Goal: Task Accomplishment & Management: Use online tool/utility

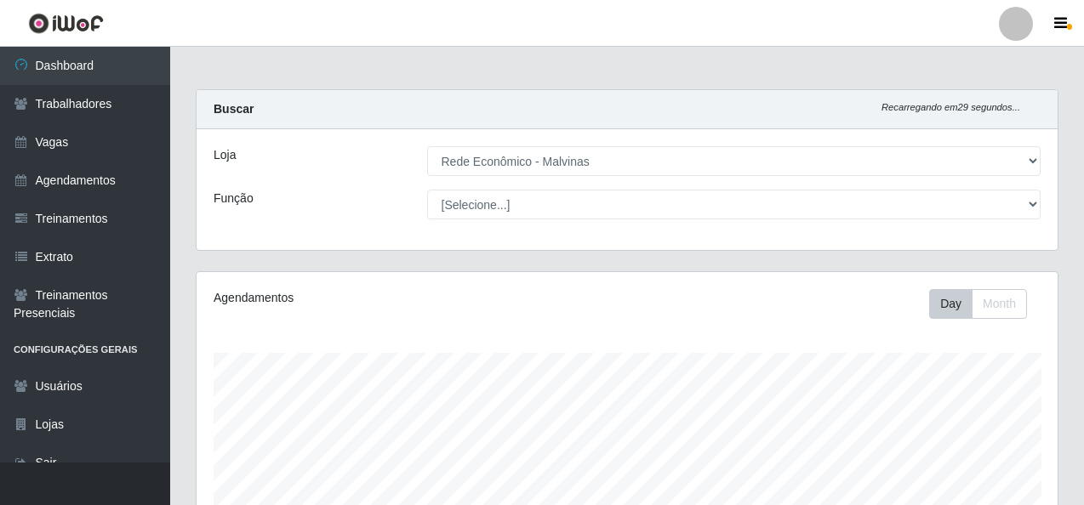
select select "194"
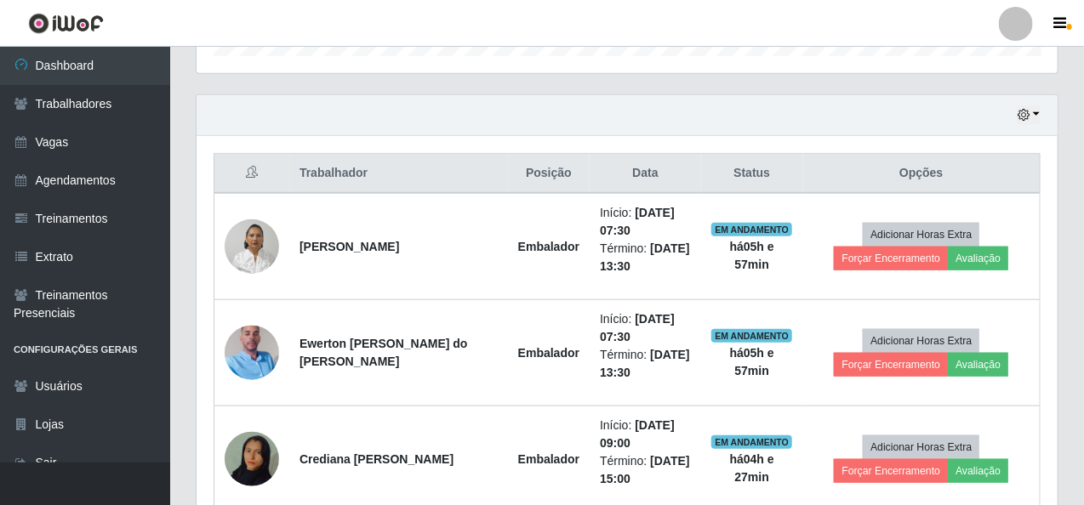
scroll to position [551, 0]
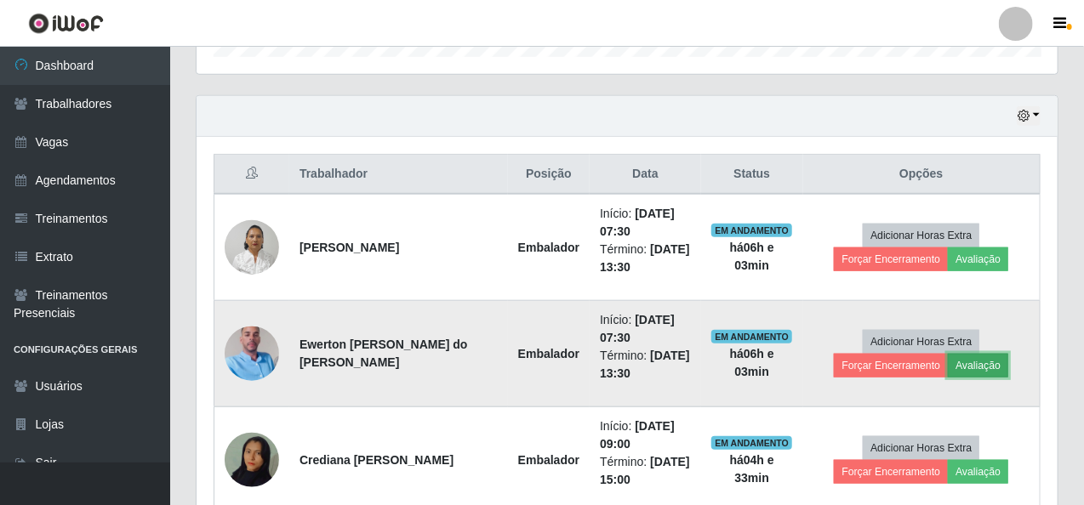
click at [970, 358] on button "Avaliação" at bounding box center [978, 366] width 60 height 24
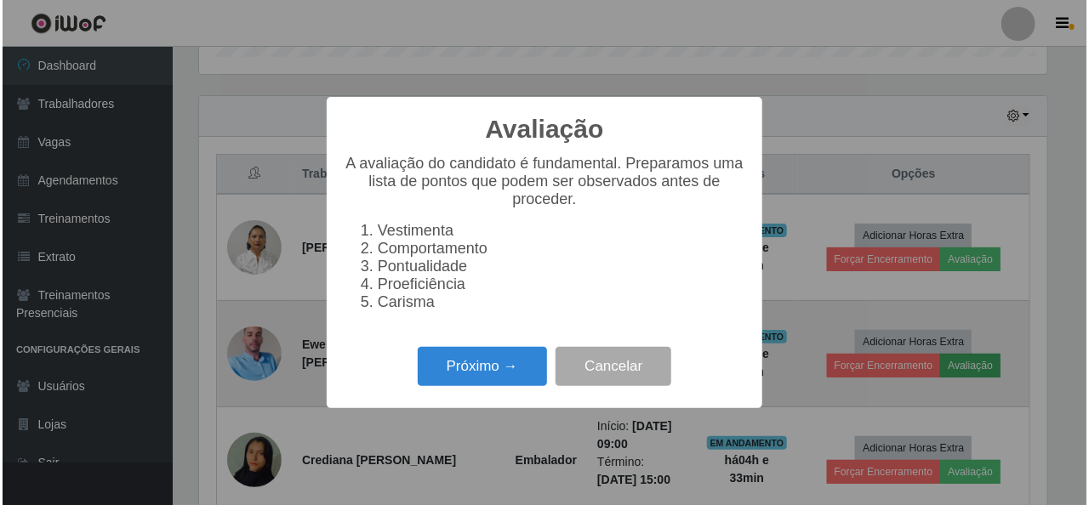
scroll to position [353, 854]
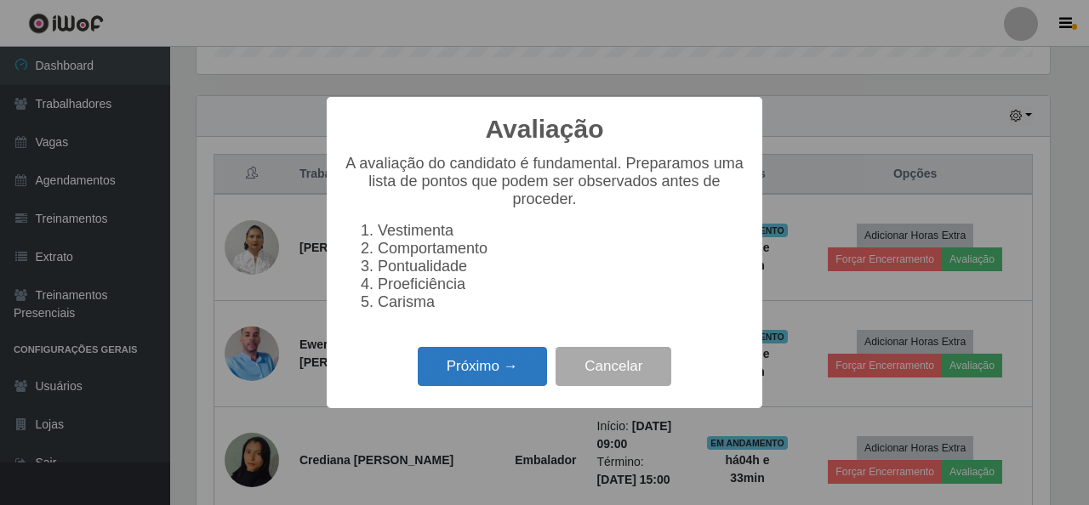
click at [477, 366] on button "Próximo →" at bounding box center [482, 367] width 129 height 40
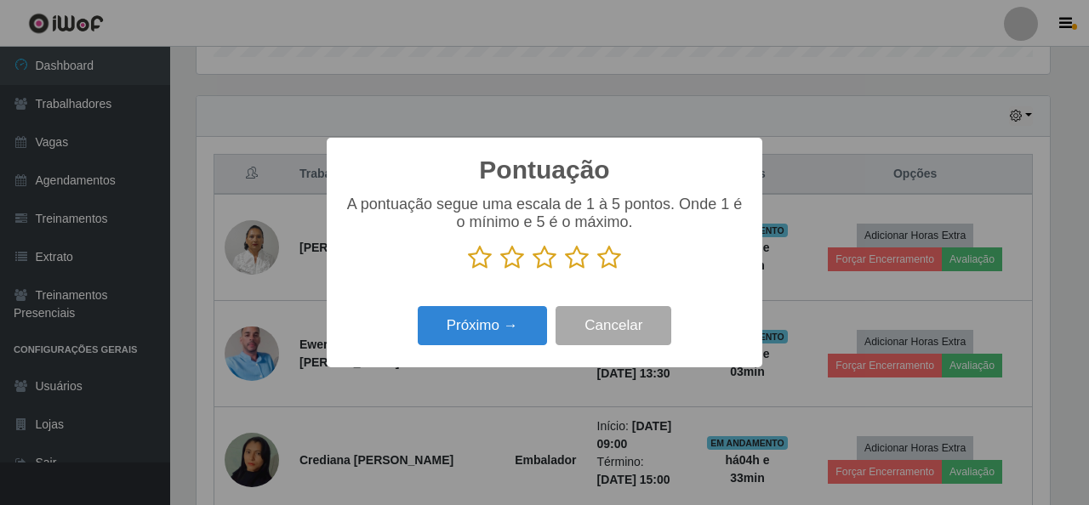
scroll to position [850584, 850083]
click at [610, 257] on icon at bounding box center [609, 258] width 24 height 26
click at [597, 271] on input "radio" at bounding box center [597, 271] width 0 height 0
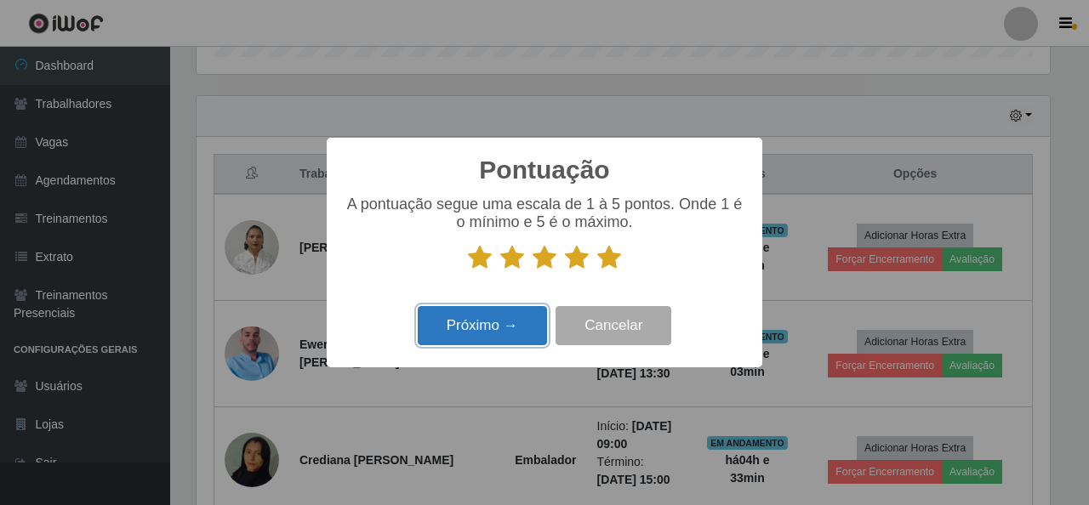
click at [514, 328] on button "Próximo →" at bounding box center [482, 326] width 129 height 40
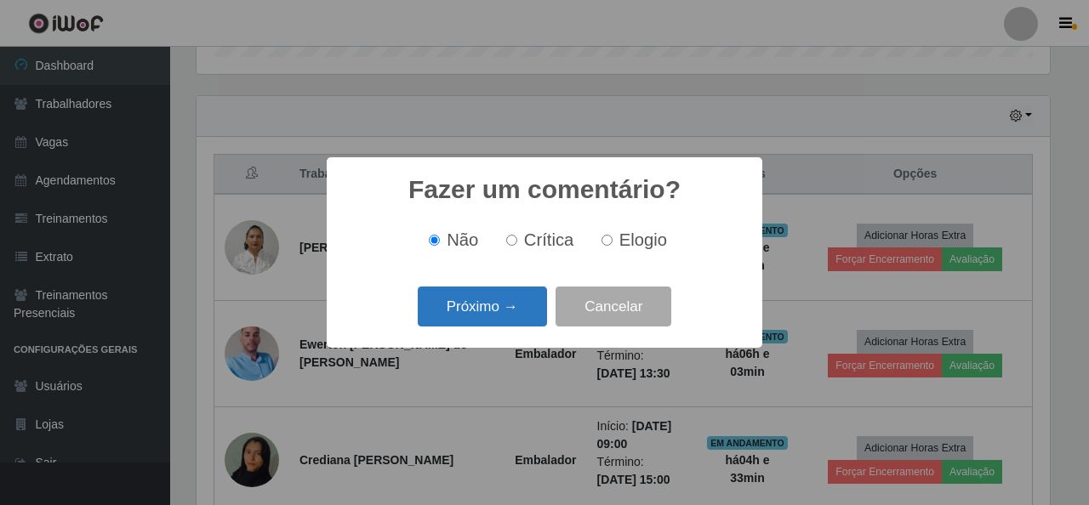
click at [511, 307] on button "Próximo →" at bounding box center [482, 307] width 129 height 40
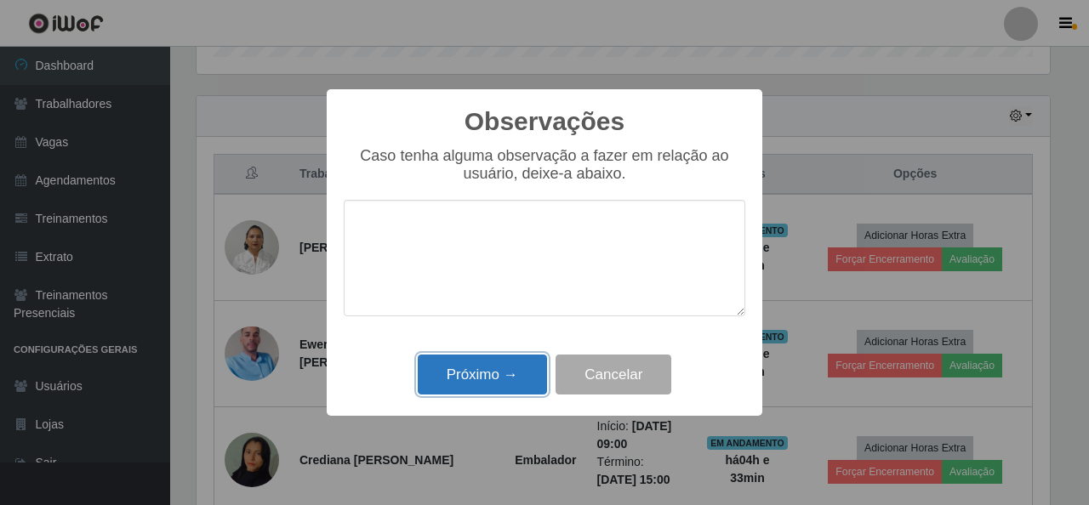
click at [494, 383] on button "Próximo →" at bounding box center [482, 375] width 129 height 40
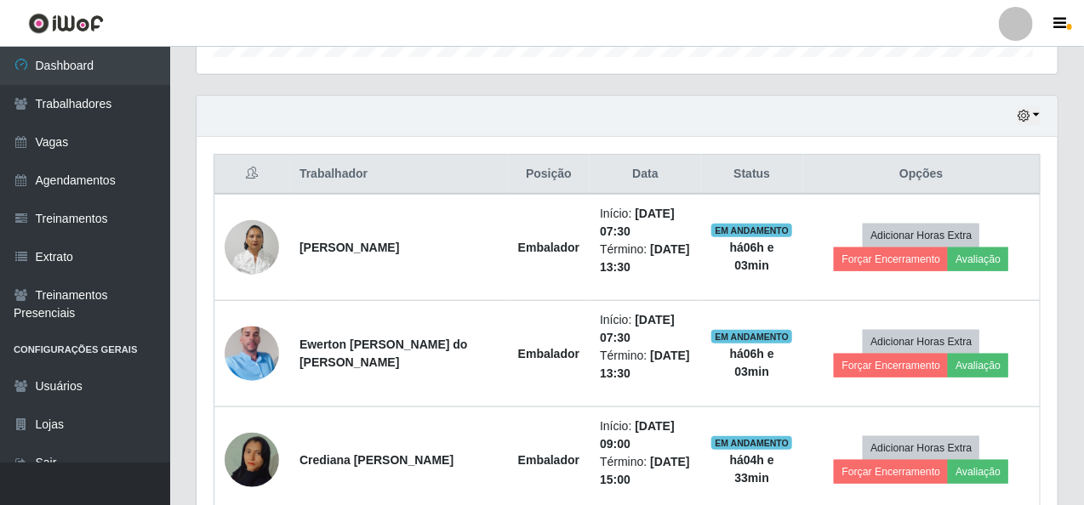
scroll to position [353, 861]
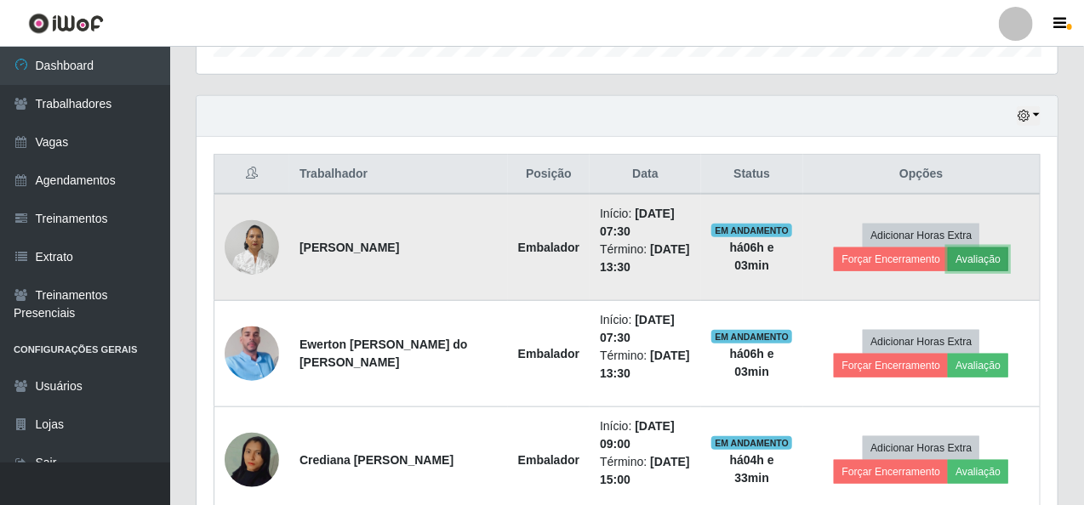
click at [963, 249] on button "Avaliação" at bounding box center [978, 260] width 60 height 24
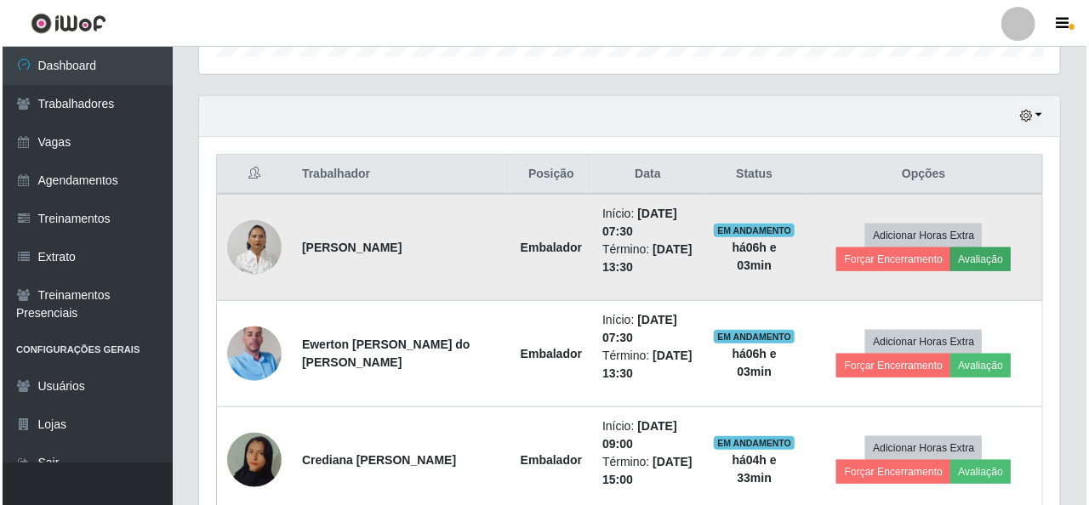
scroll to position [353, 854]
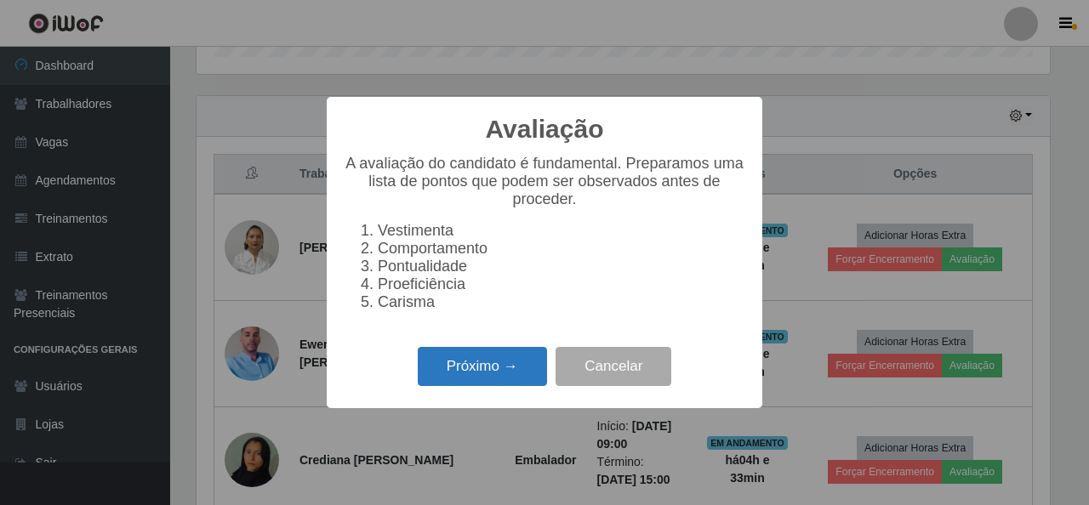
click at [474, 369] on button "Próximo →" at bounding box center [482, 367] width 129 height 40
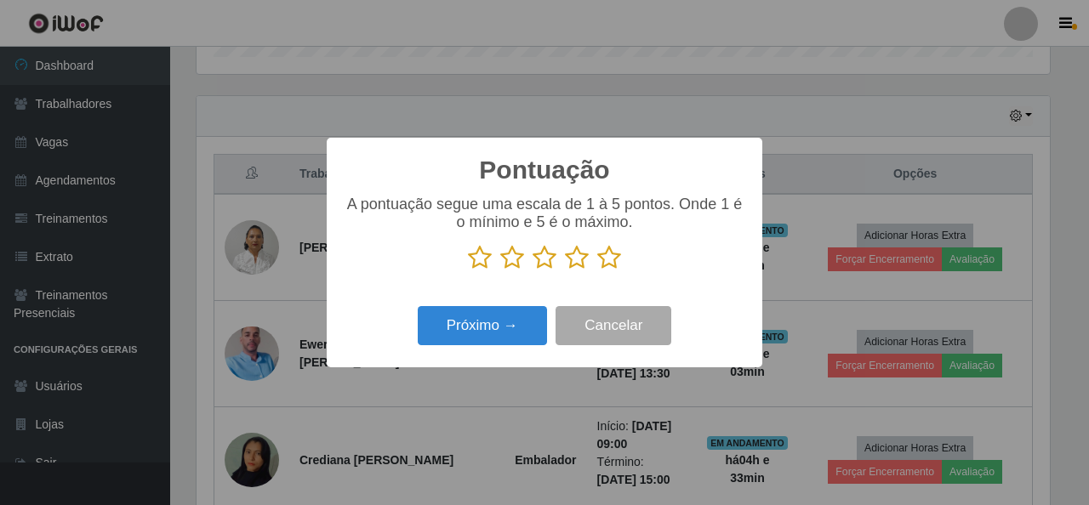
click at [616, 254] on icon at bounding box center [609, 258] width 24 height 26
click at [597, 271] on input "radio" at bounding box center [597, 271] width 0 height 0
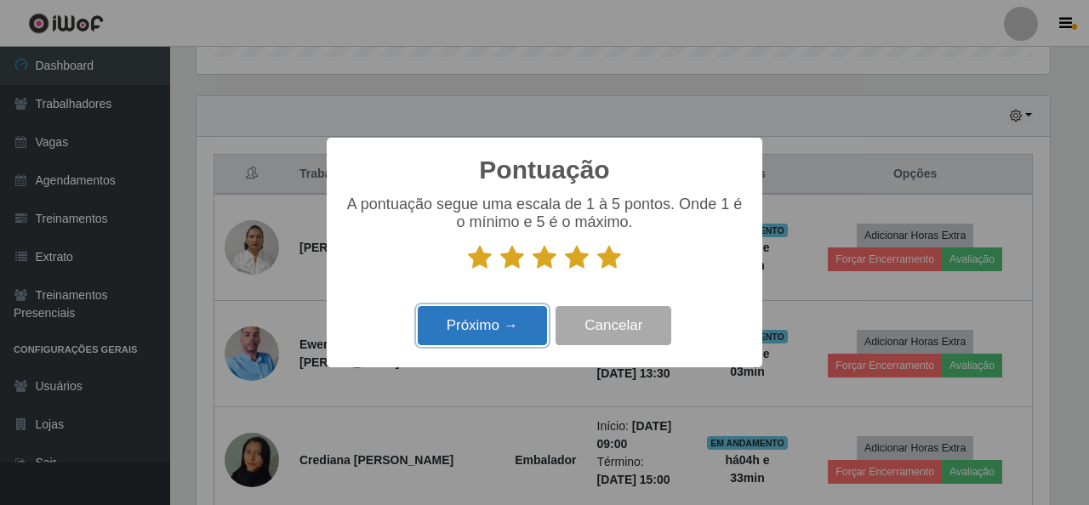
click at [484, 346] on button "Próximo →" at bounding box center [482, 326] width 129 height 40
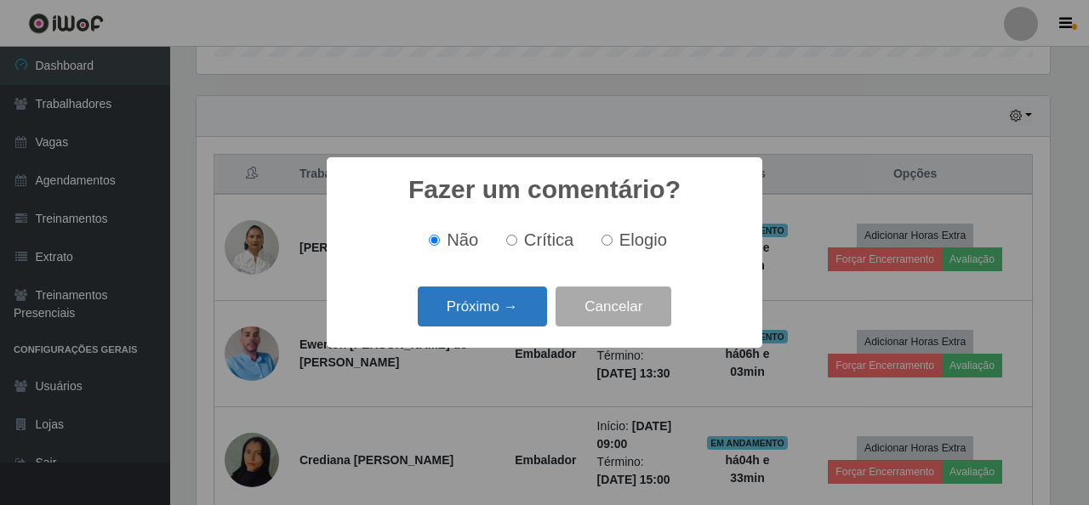
click at [519, 313] on button "Próximo →" at bounding box center [482, 307] width 129 height 40
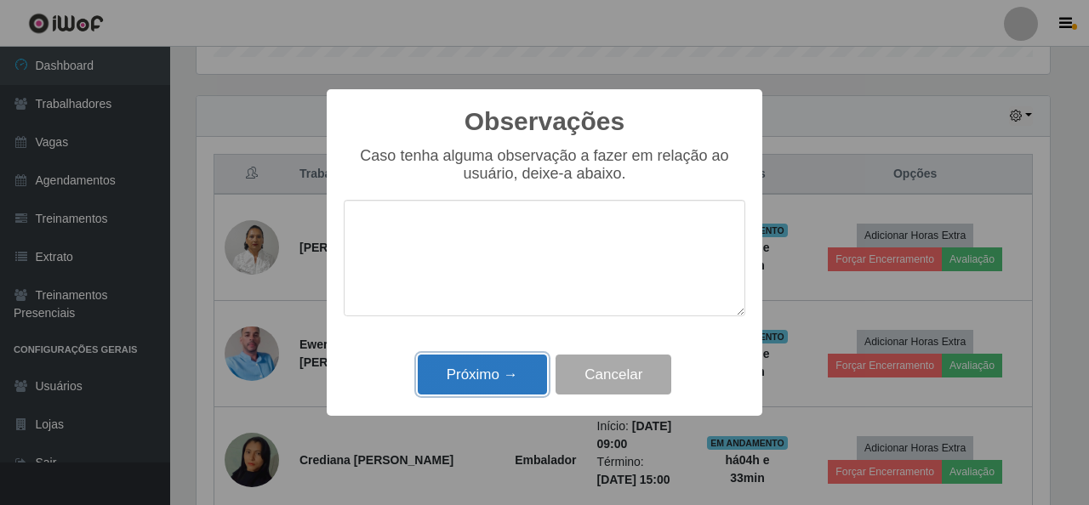
click at [519, 376] on button "Próximo →" at bounding box center [482, 375] width 129 height 40
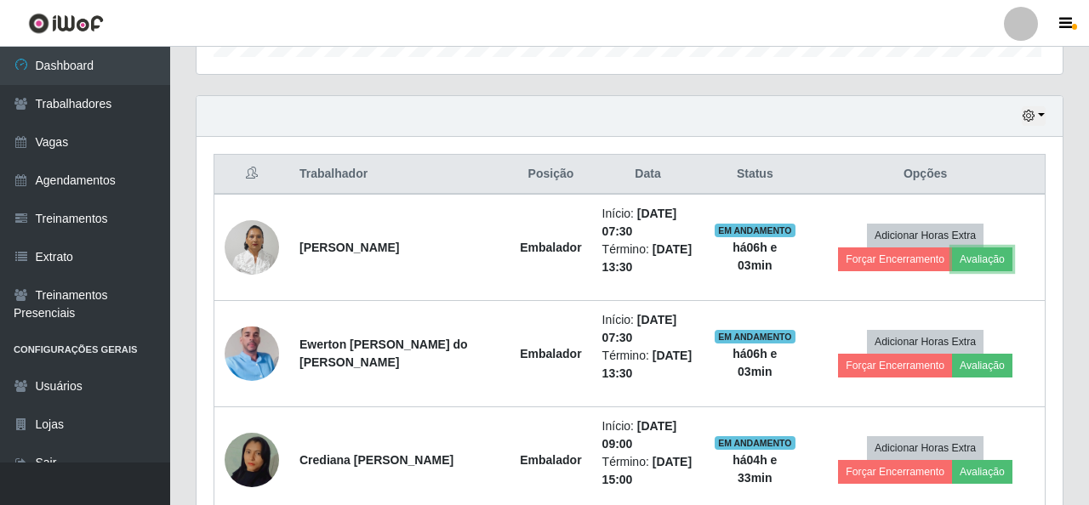
scroll to position [353, 861]
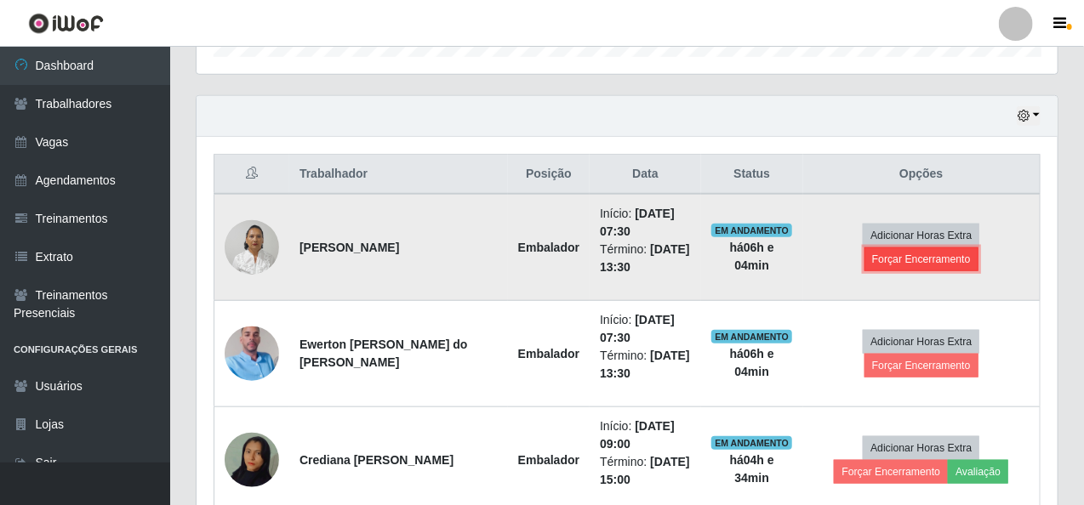
click at [902, 253] on button "Forçar Encerramento" at bounding box center [922, 260] width 114 height 24
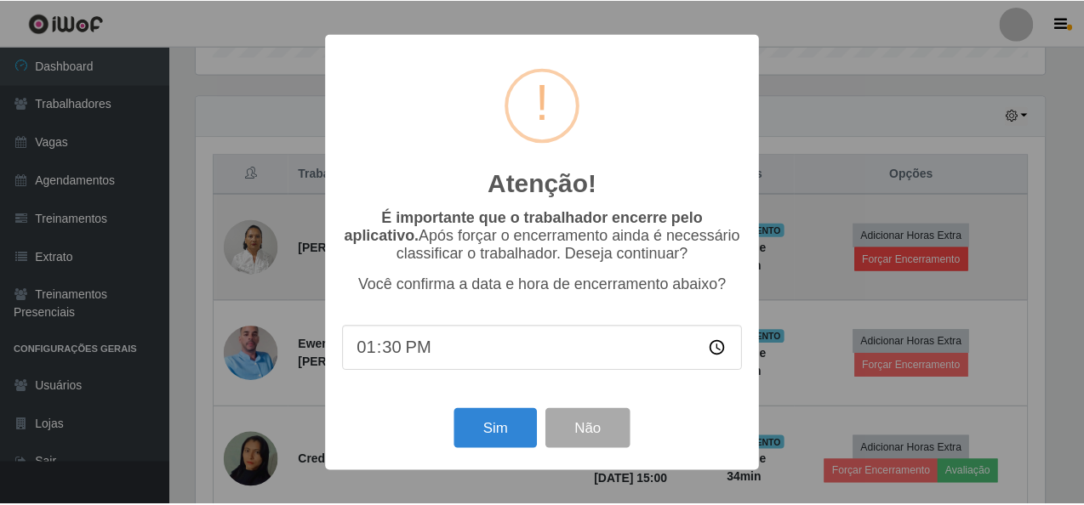
scroll to position [353, 854]
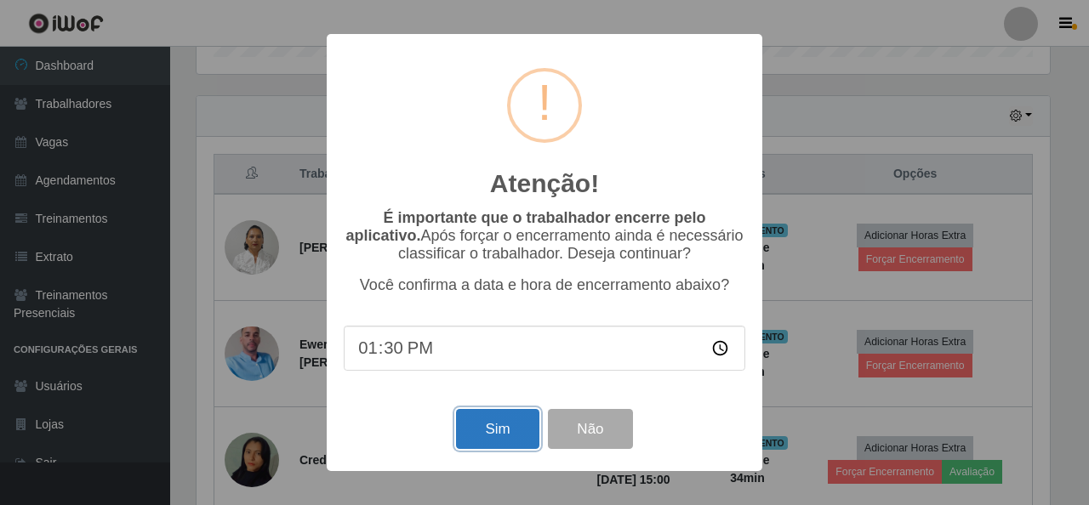
click at [521, 427] on button "Sim" at bounding box center [497, 429] width 83 height 40
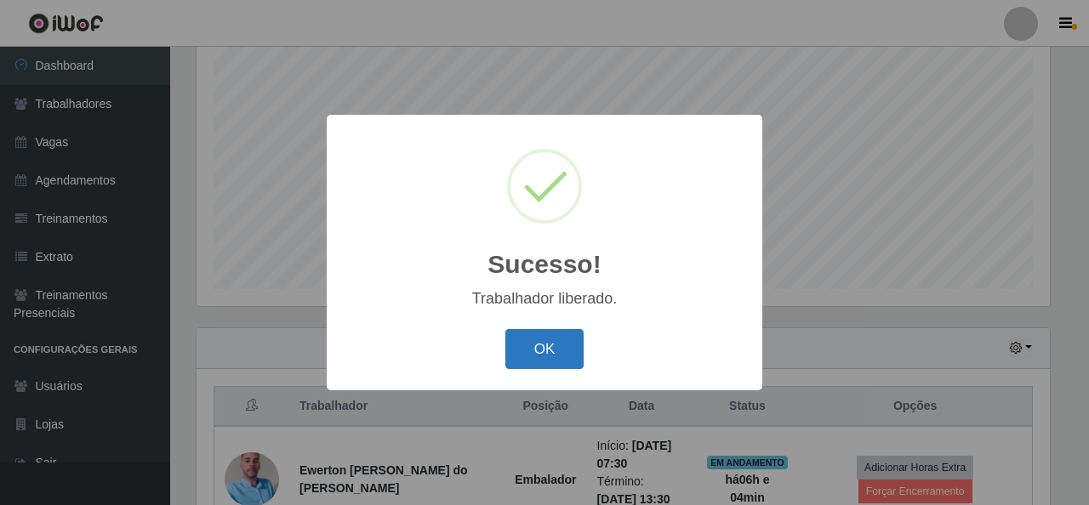
click at [535, 351] on button "OK" at bounding box center [544, 349] width 79 height 40
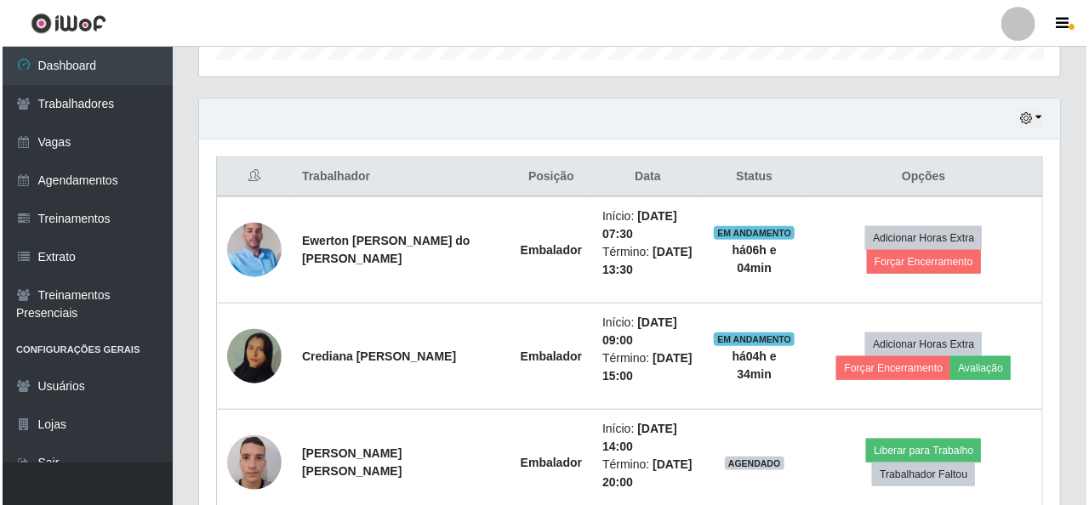
scroll to position [574, 0]
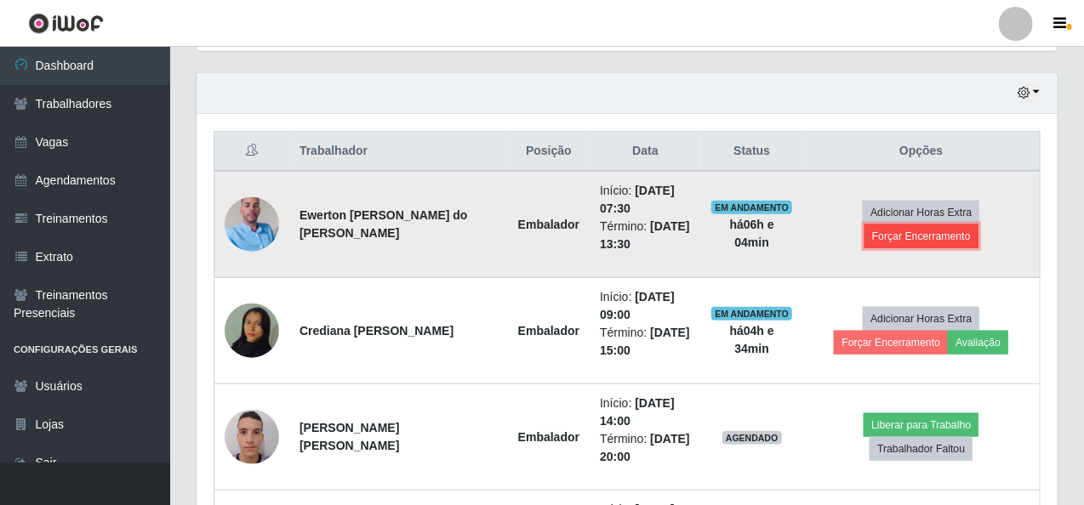
click at [888, 226] on button "Forçar Encerramento" at bounding box center [922, 237] width 114 height 24
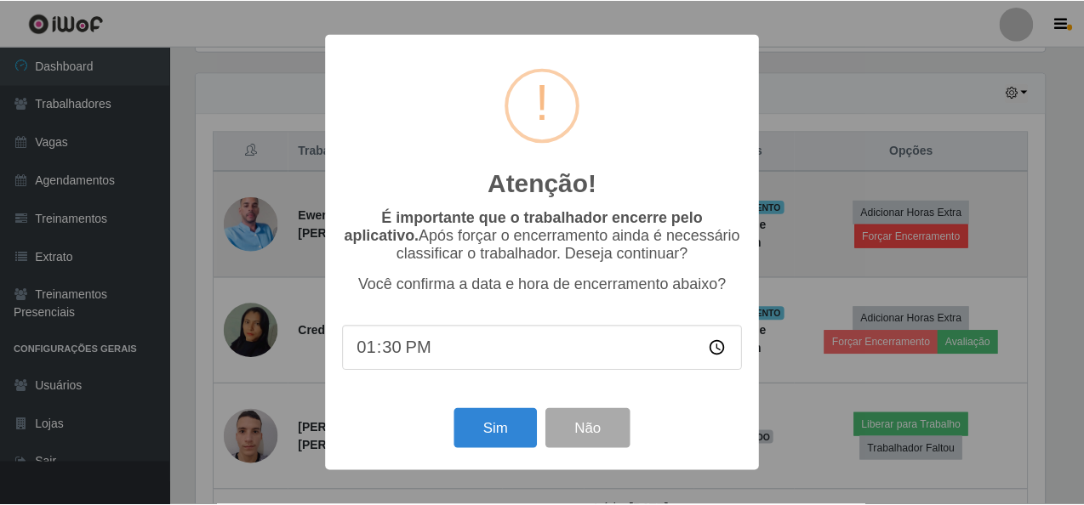
scroll to position [353, 854]
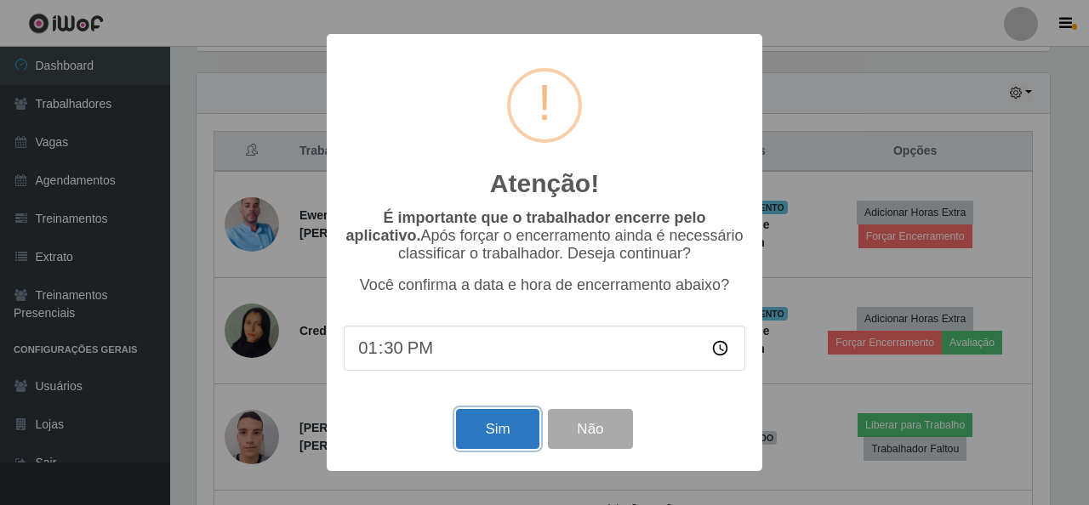
click at [508, 437] on button "Sim" at bounding box center [497, 429] width 83 height 40
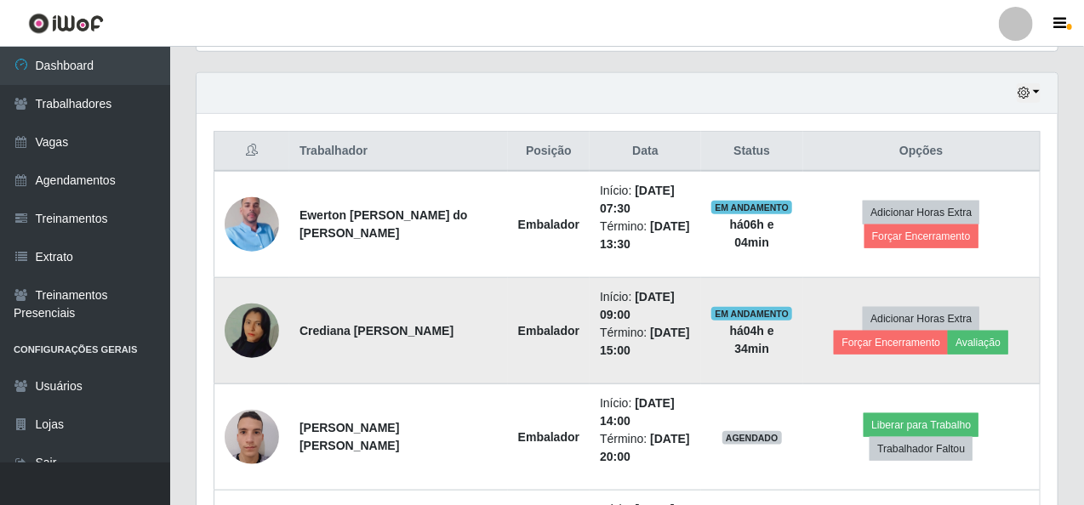
scroll to position [0, 0]
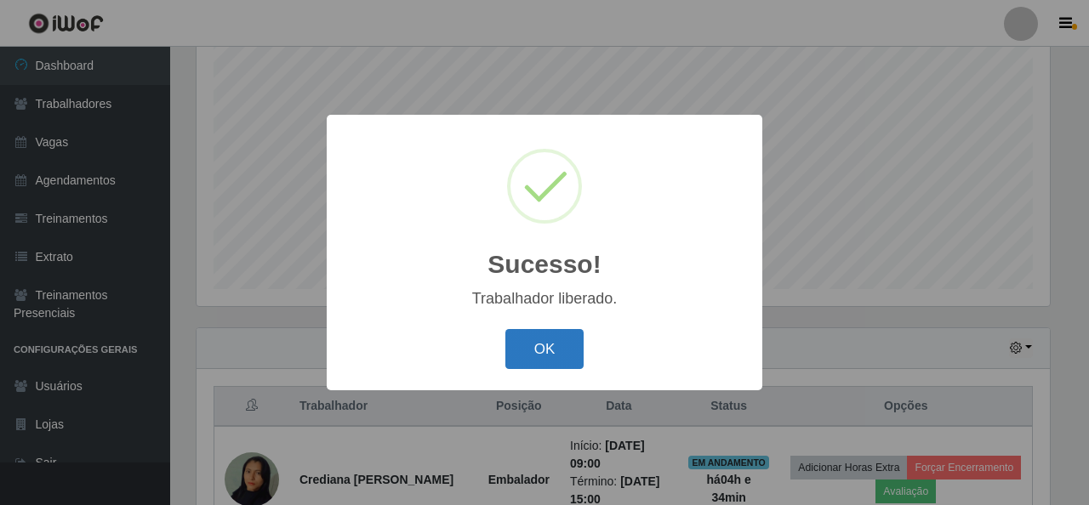
click at [536, 339] on button "OK" at bounding box center [544, 349] width 79 height 40
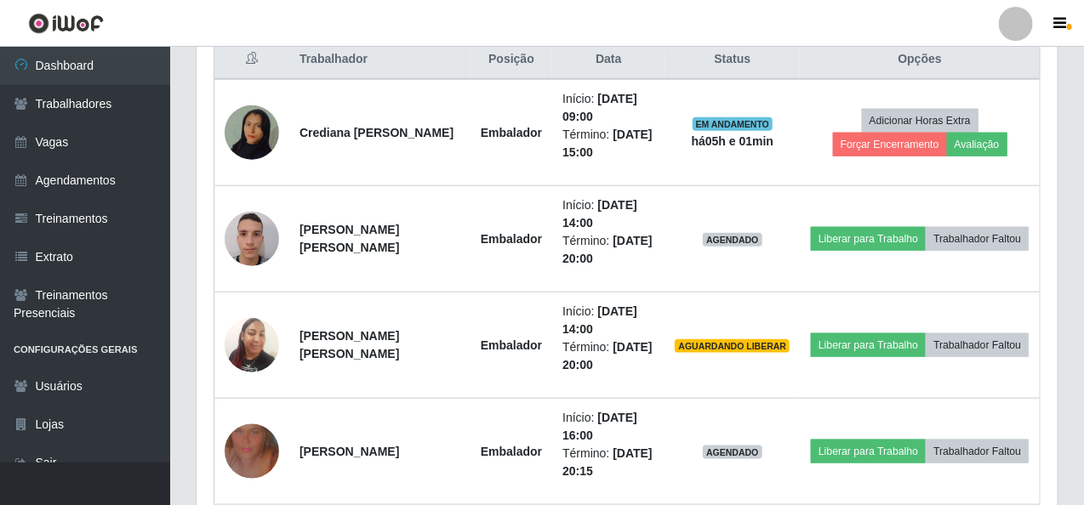
scroll to position [680, 0]
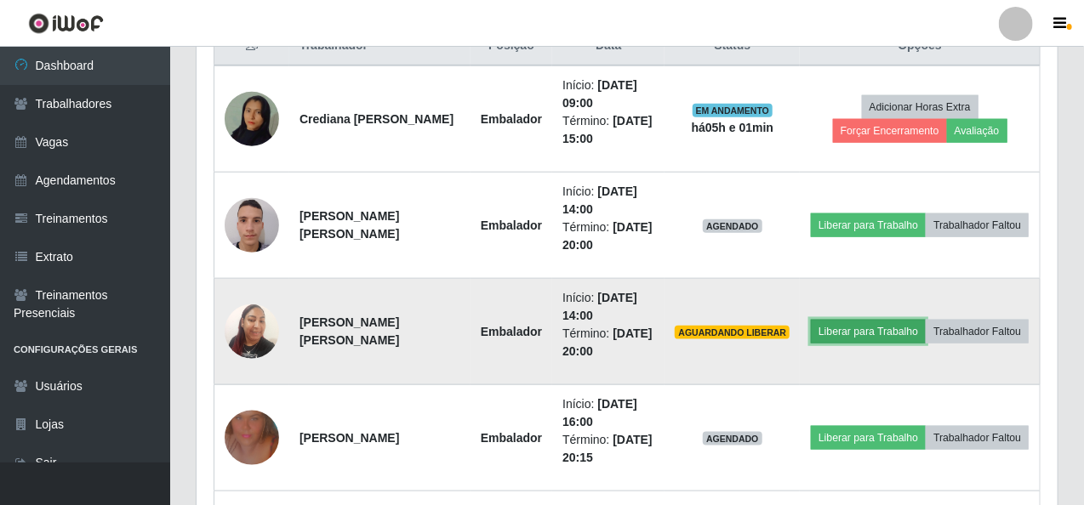
click at [876, 331] on button "Liberar para Trabalho" at bounding box center [868, 332] width 115 height 24
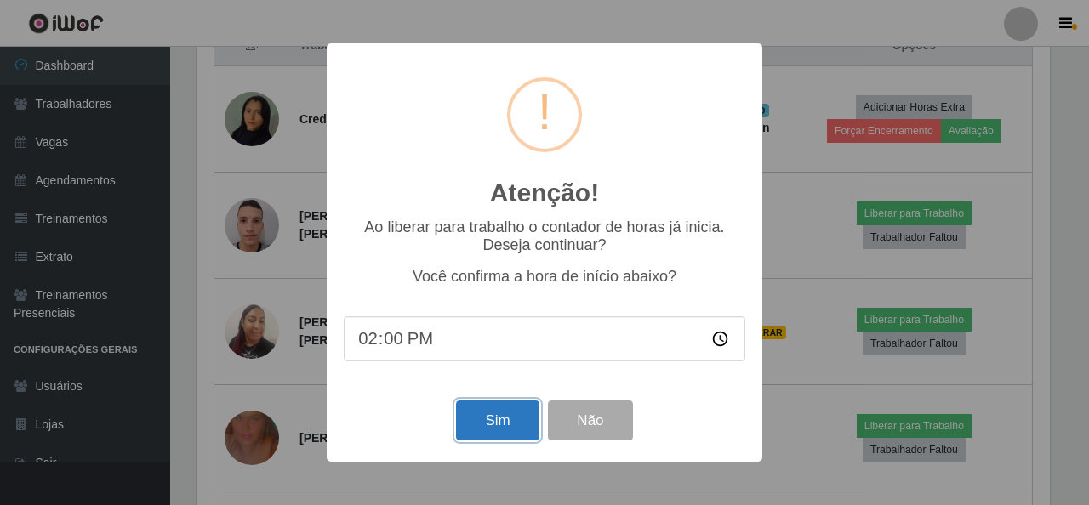
click at [510, 426] on button "Sim" at bounding box center [497, 421] width 83 height 40
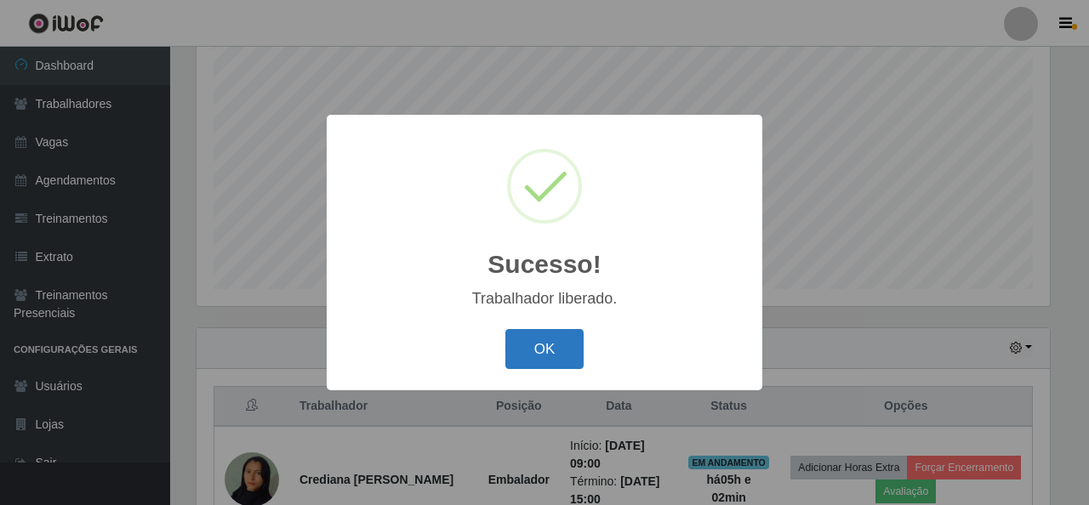
click at [546, 349] on button "OK" at bounding box center [544, 349] width 79 height 40
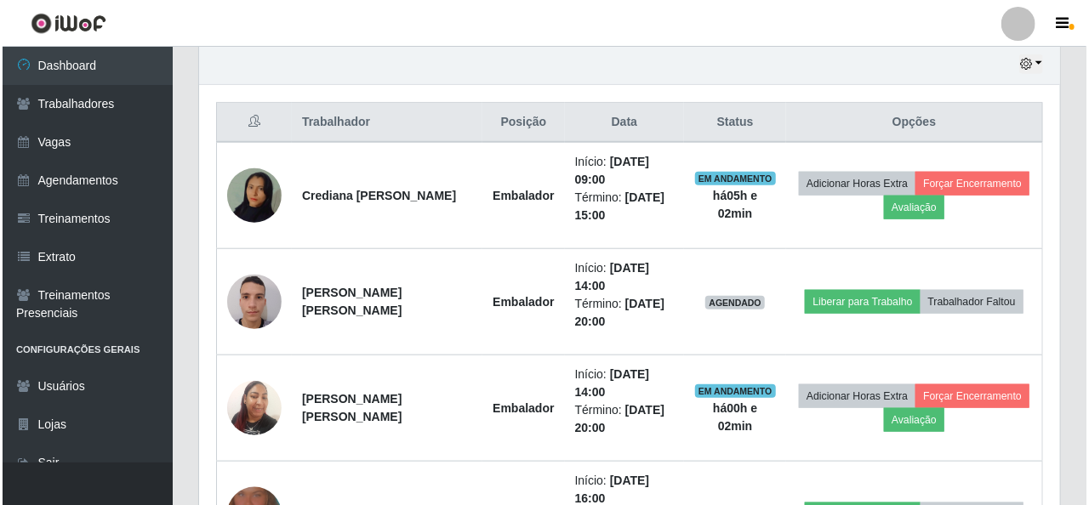
scroll to position [574, 0]
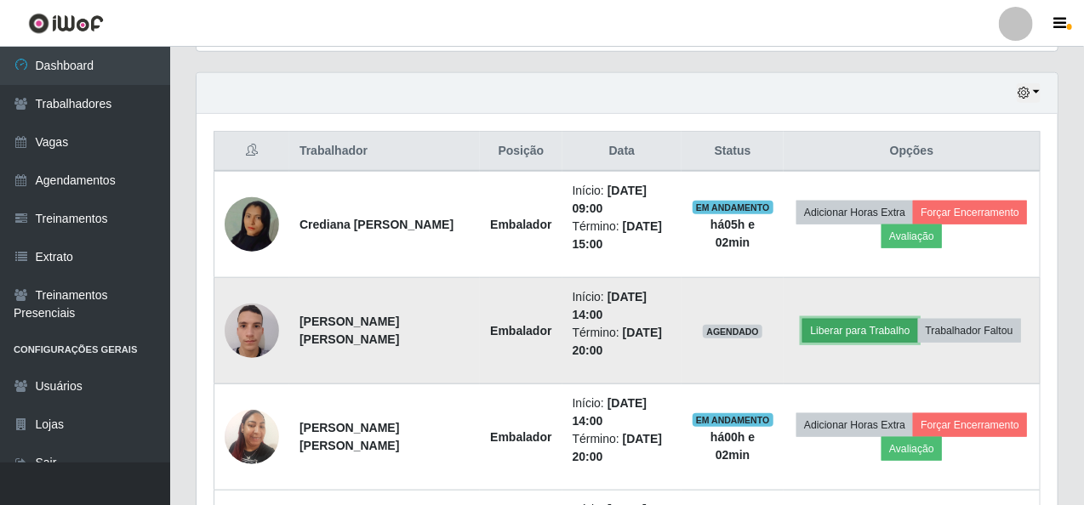
click at [831, 328] on button "Liberar para Trabalho" at bounding box center [859, 331] width 115 height 24
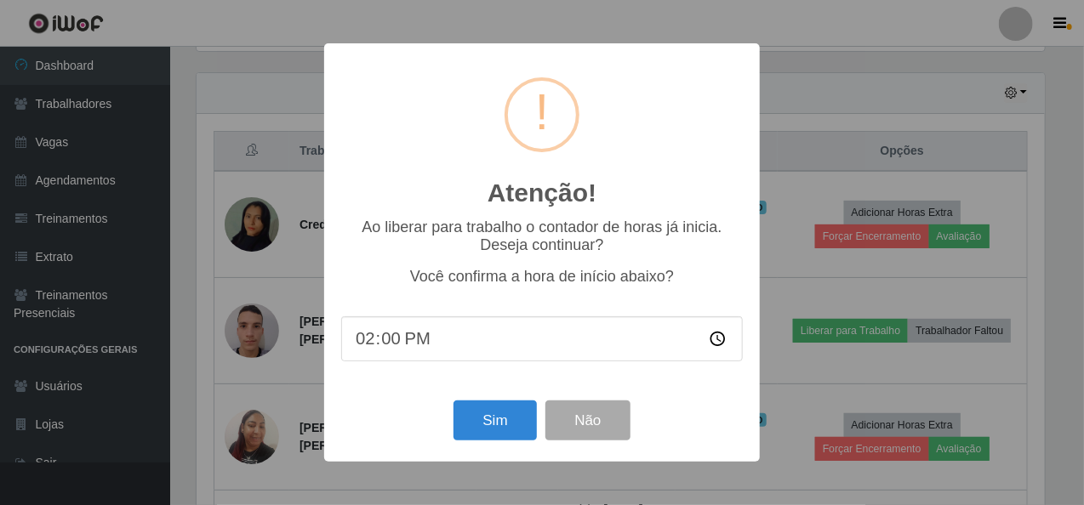
scroll to position [353, 854]
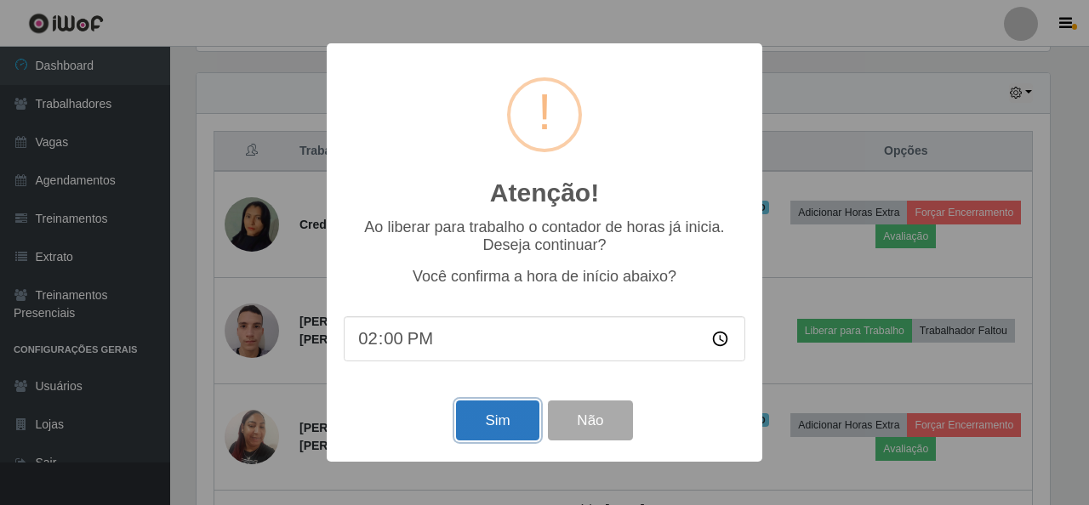
click at [517, 423] on button "Sim" at bounding box center [497, 421] width 83 height 40
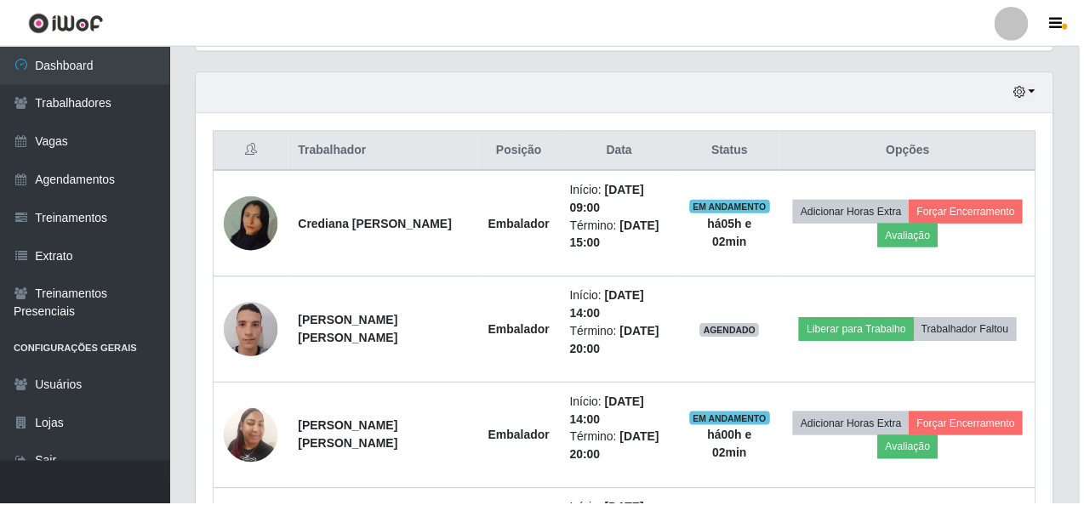
scroll to position [319, 0]
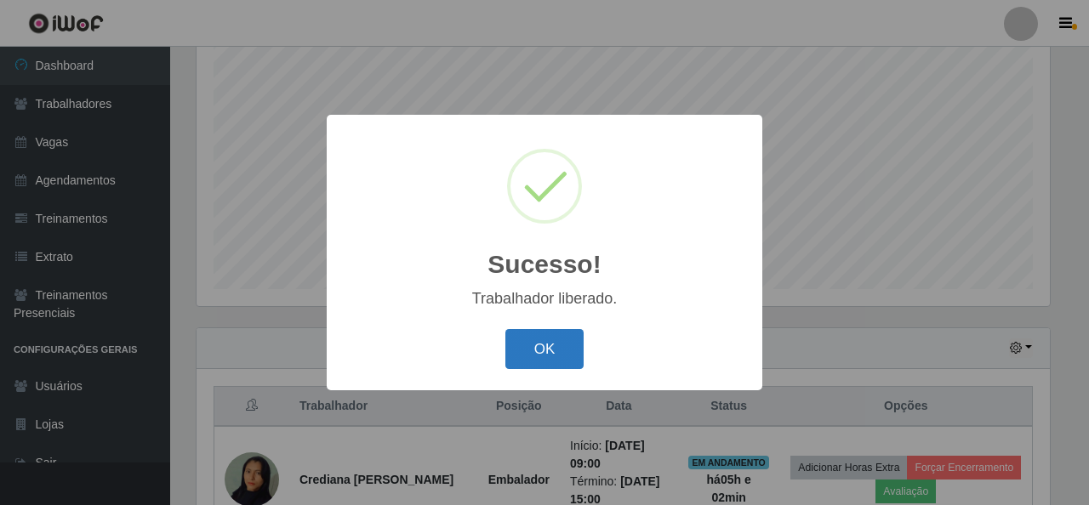
click at [534, 355] on button "OK" at bounding box center [544, 349] width 79 height 40
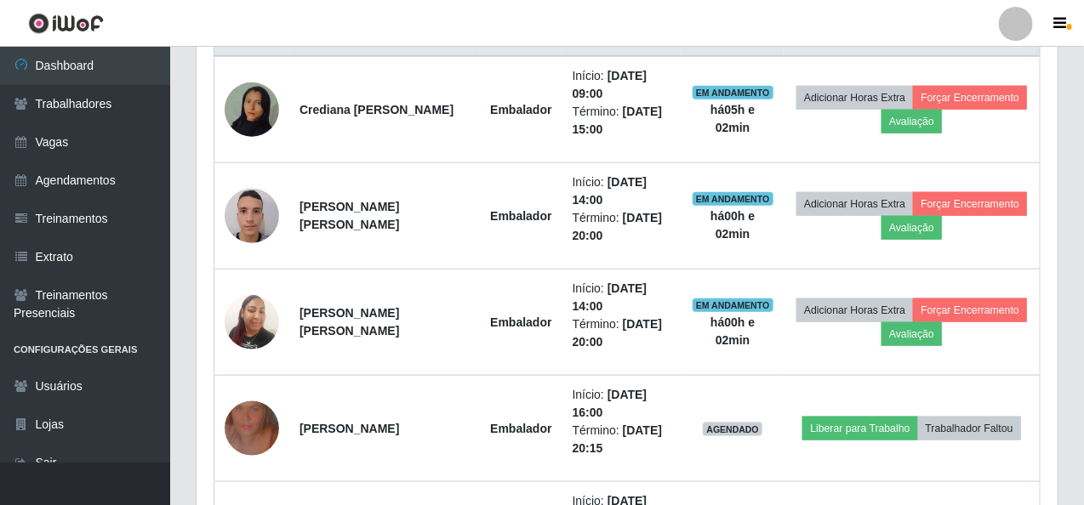
scroll to position [659, 0]
